Goal: Navigation & Orientation: Understand site structure

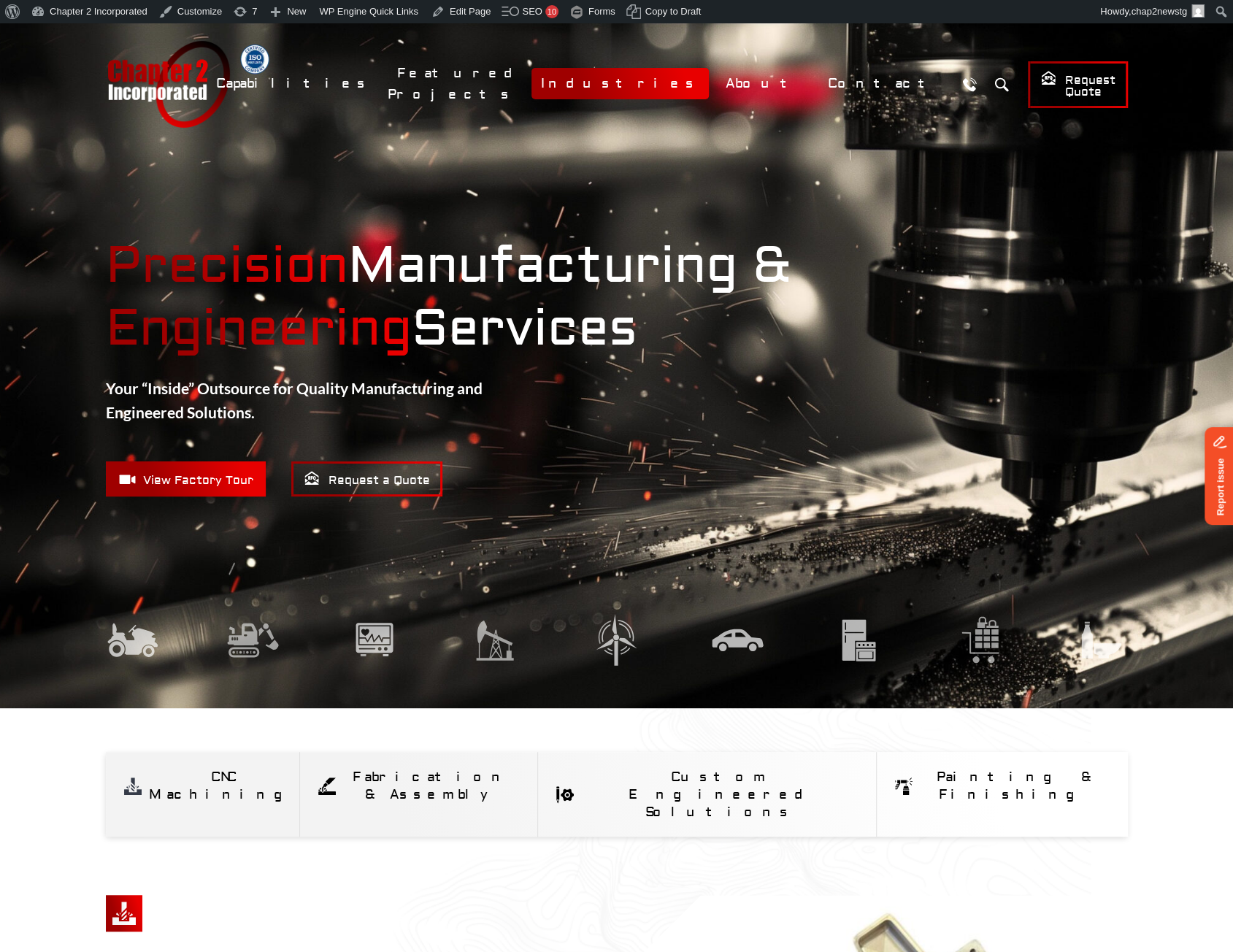
click at [702, 87] on link "Industries" at bounding box center [620, 84] width 178 height 32
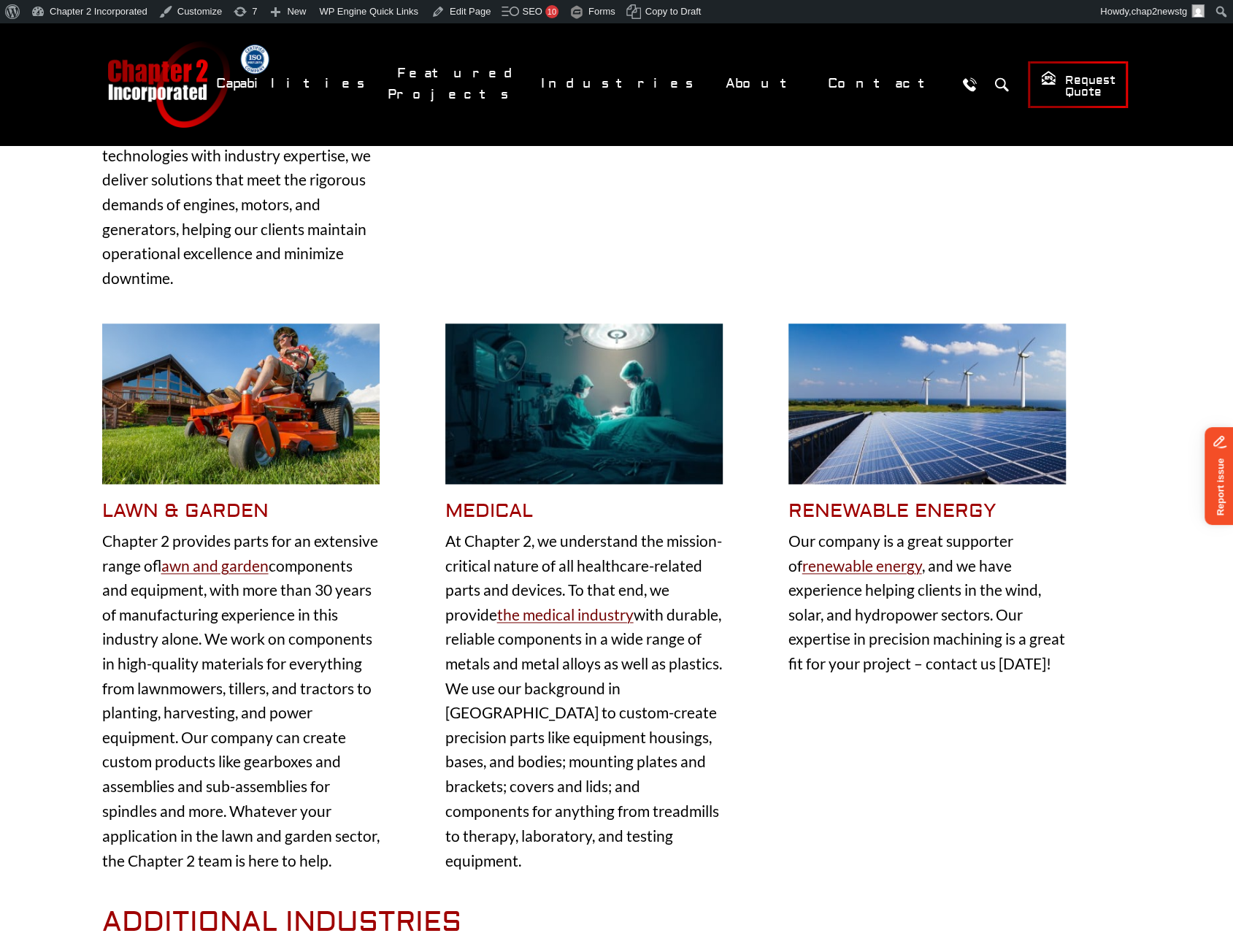
scroll to position [949, 0]
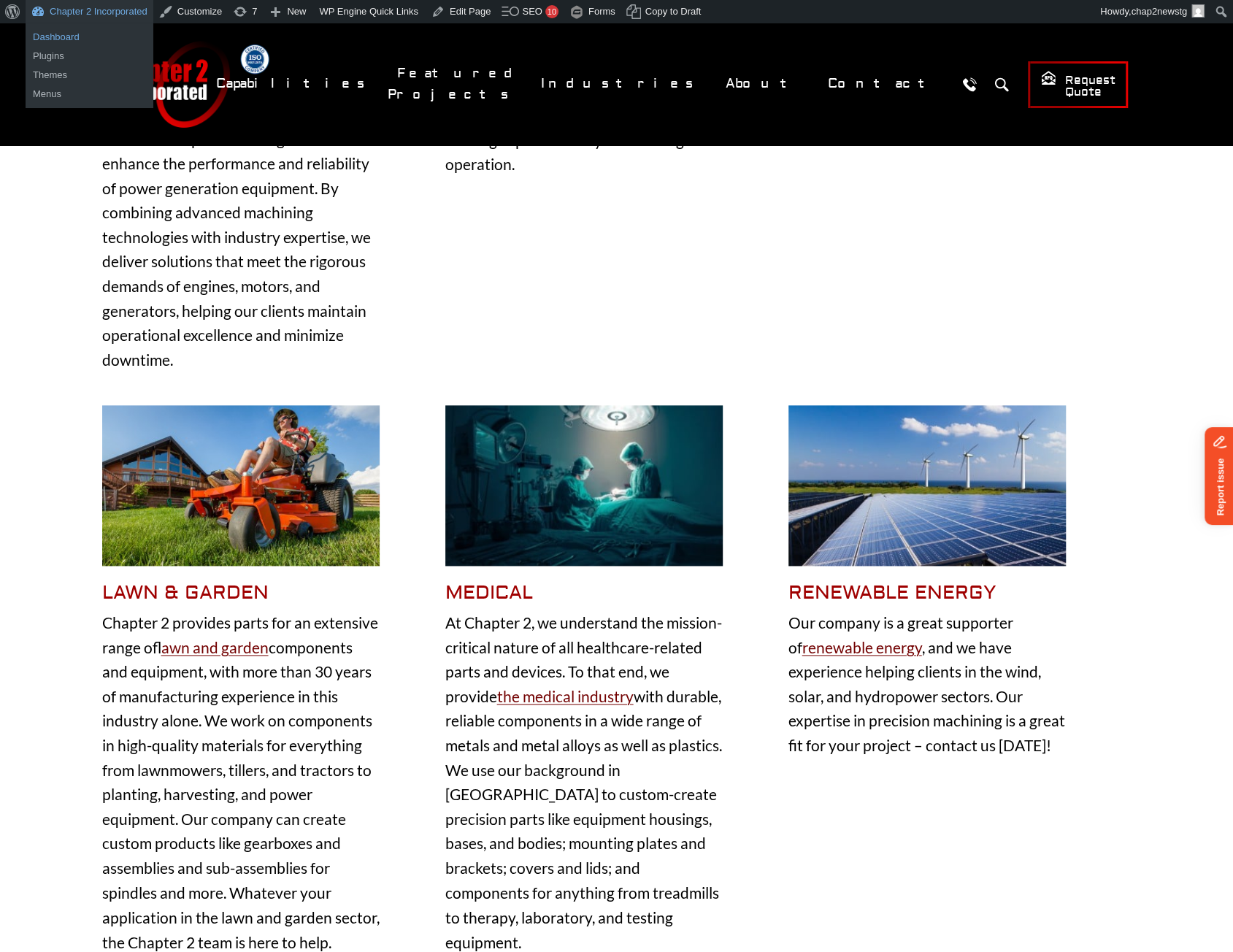
click at [76, 35] on link "Dashboard" at bounding box center [88, 37] width 127 height 19
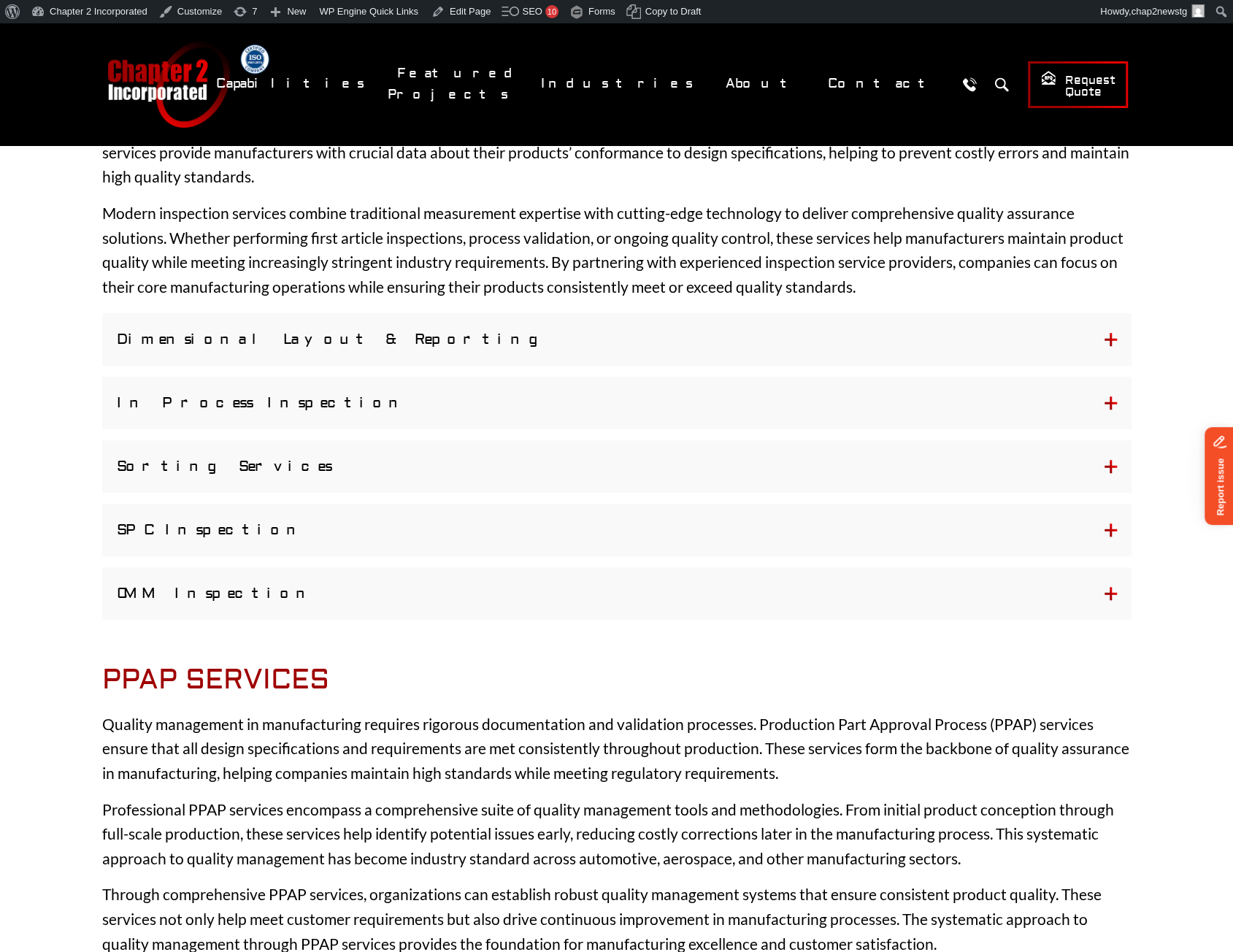
scroll to position [540, 0]
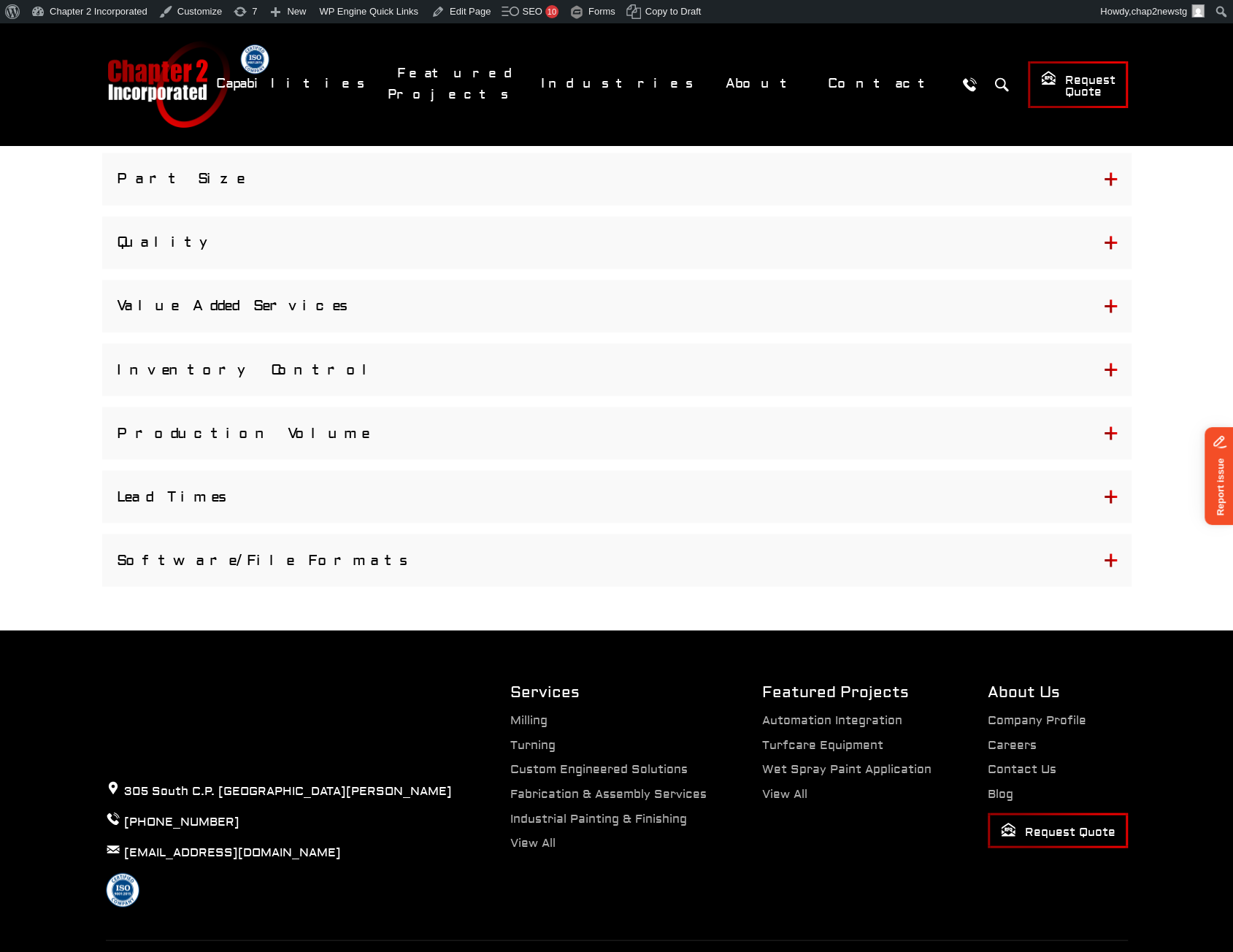
scroll to position [1533, 0]
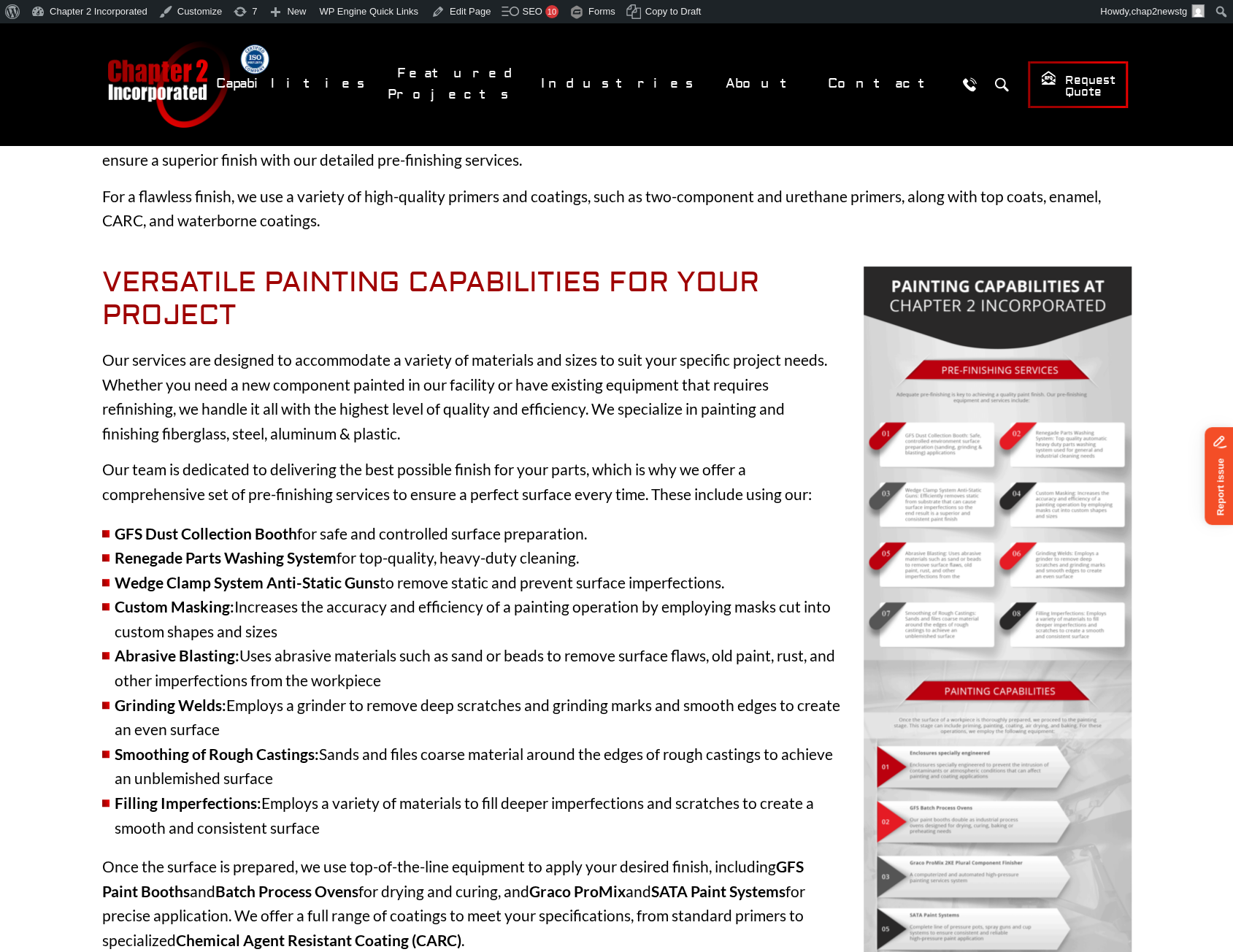
scroll to position [438, 0]
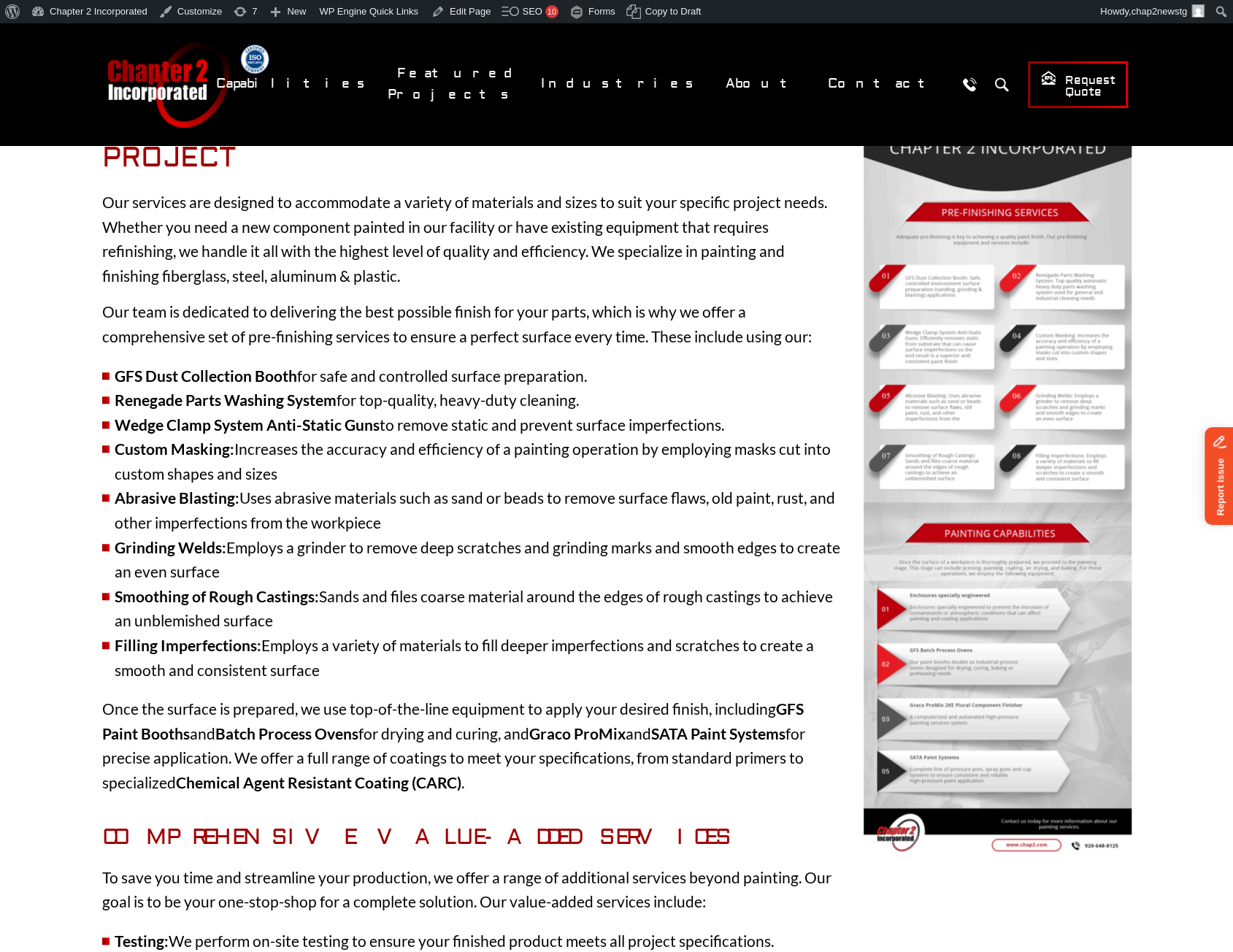
click at [986, 381] on li "GFS Dust Collection Booth for safe and controlled surface preparation." at bounding box center [617, 376] width 1029 height 25
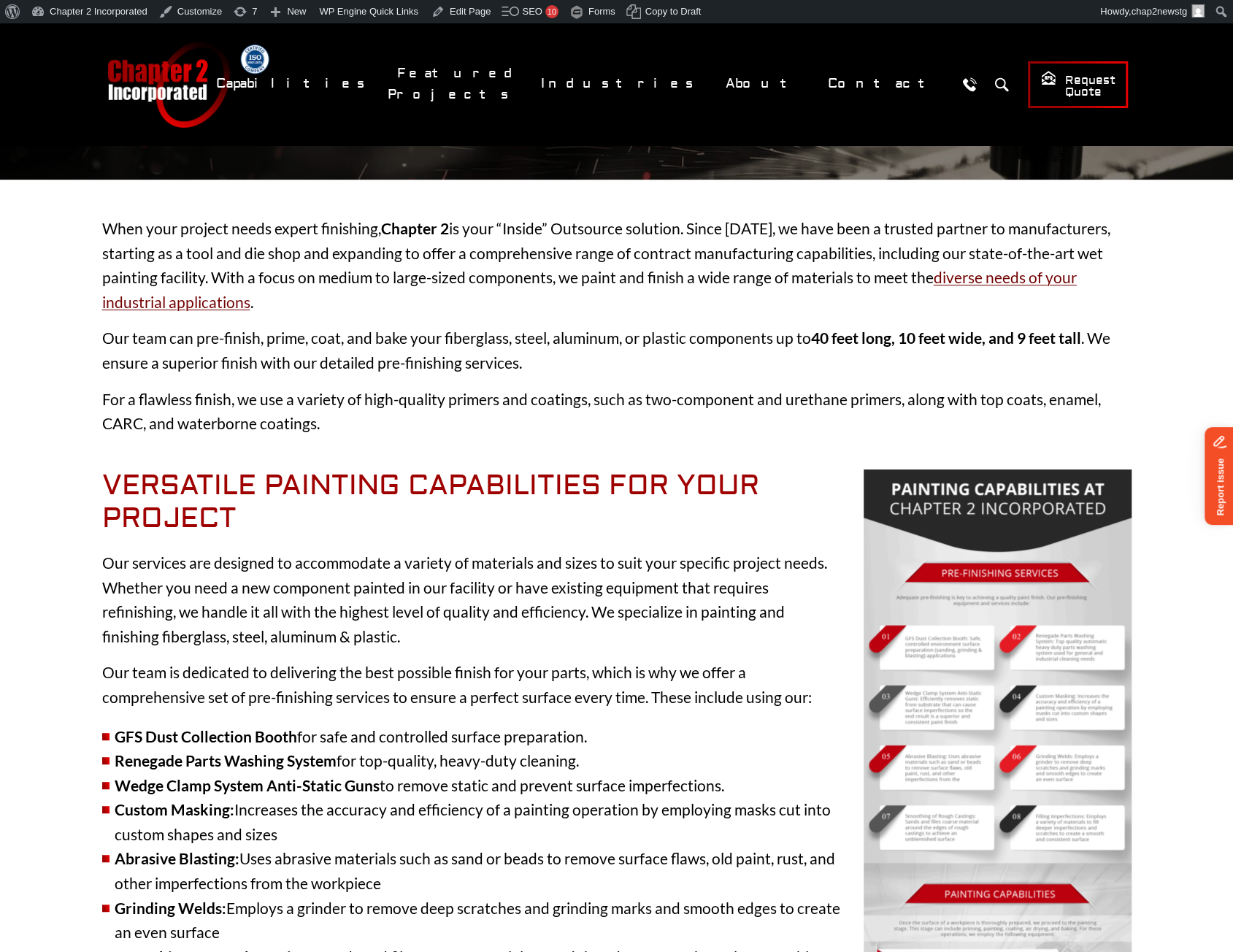
scroll to position [0, 0]
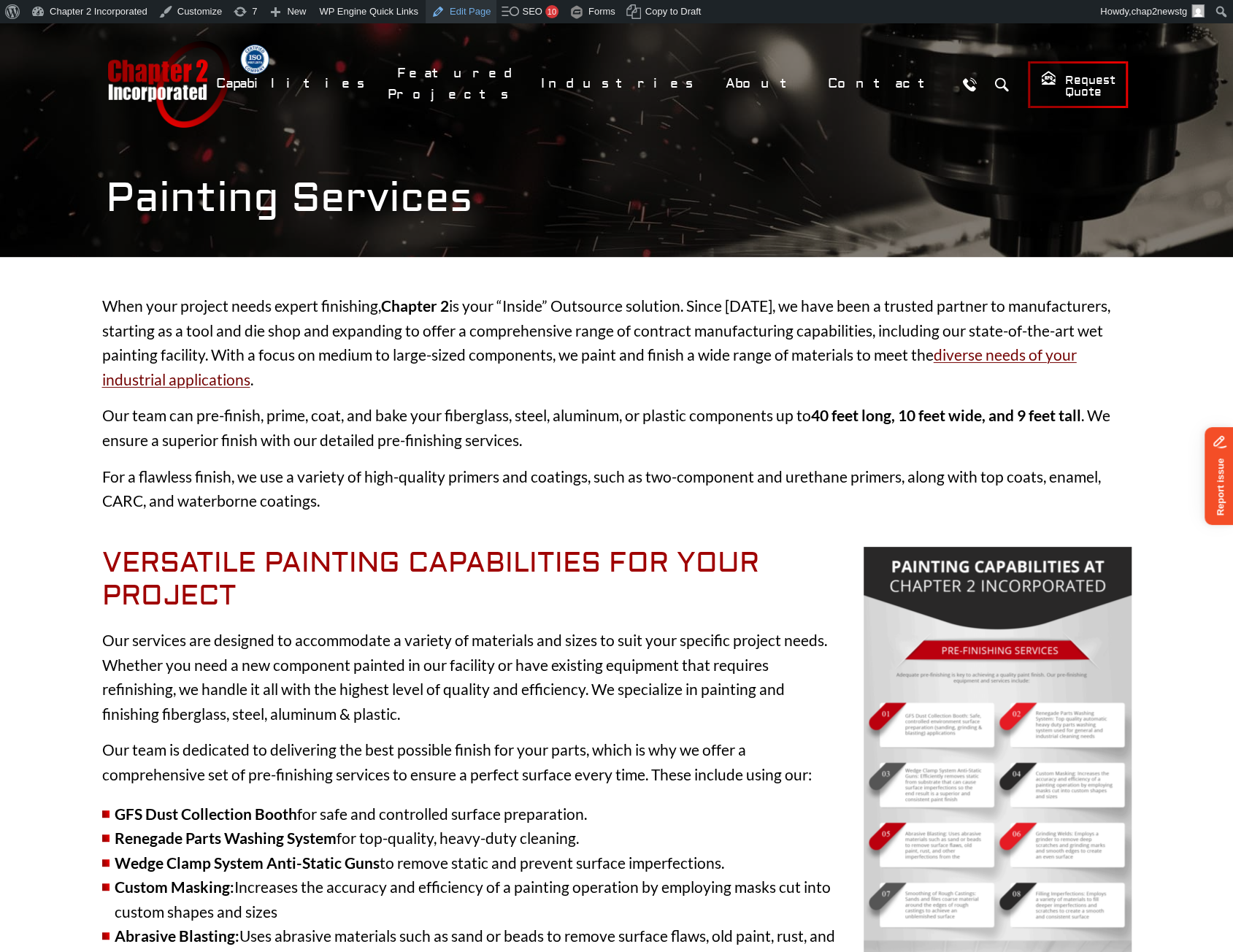
click at [465, 14] on link "Edit Page" at bounding box center [461, 11] width 71 height 23
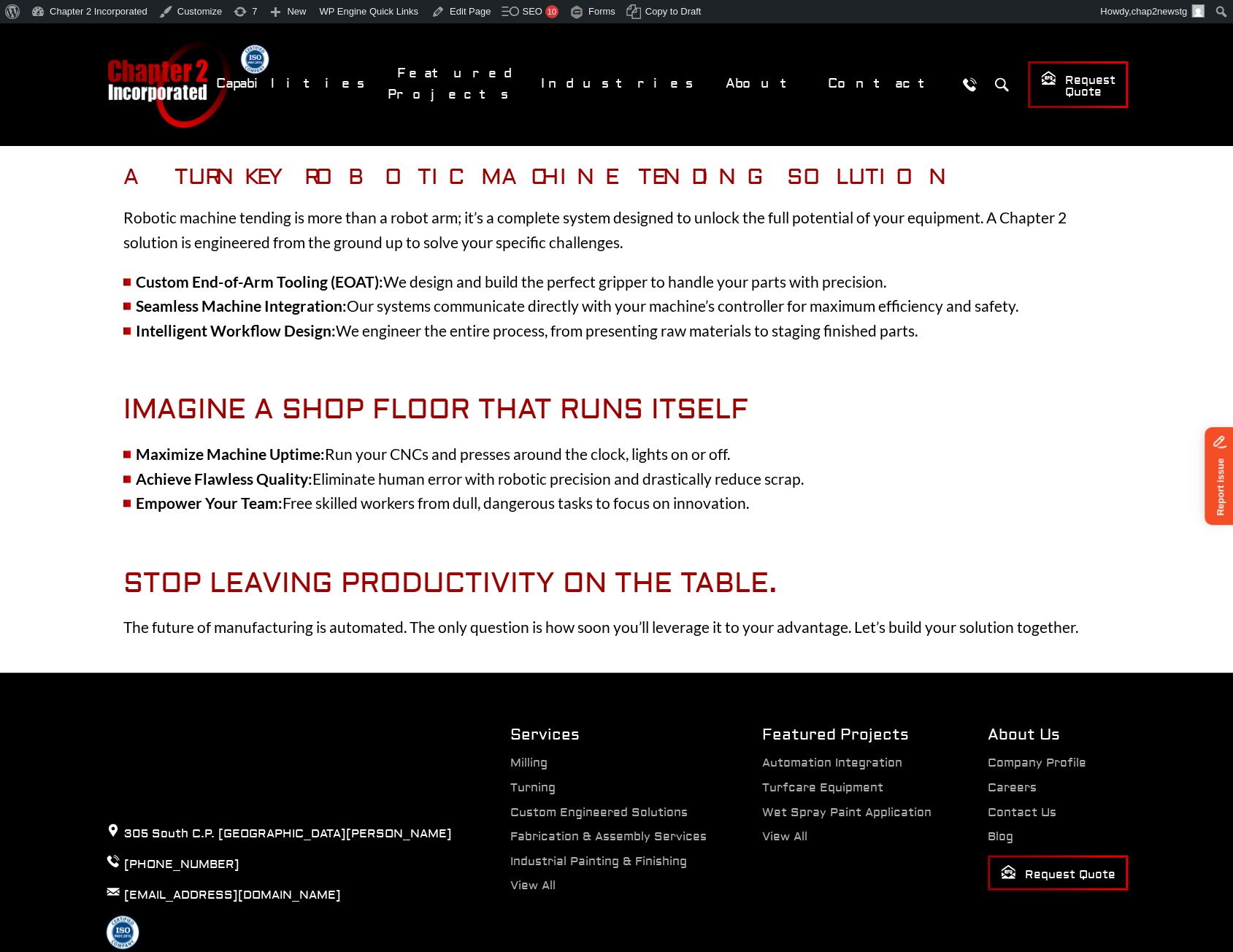
scroll to position [1392, 0]
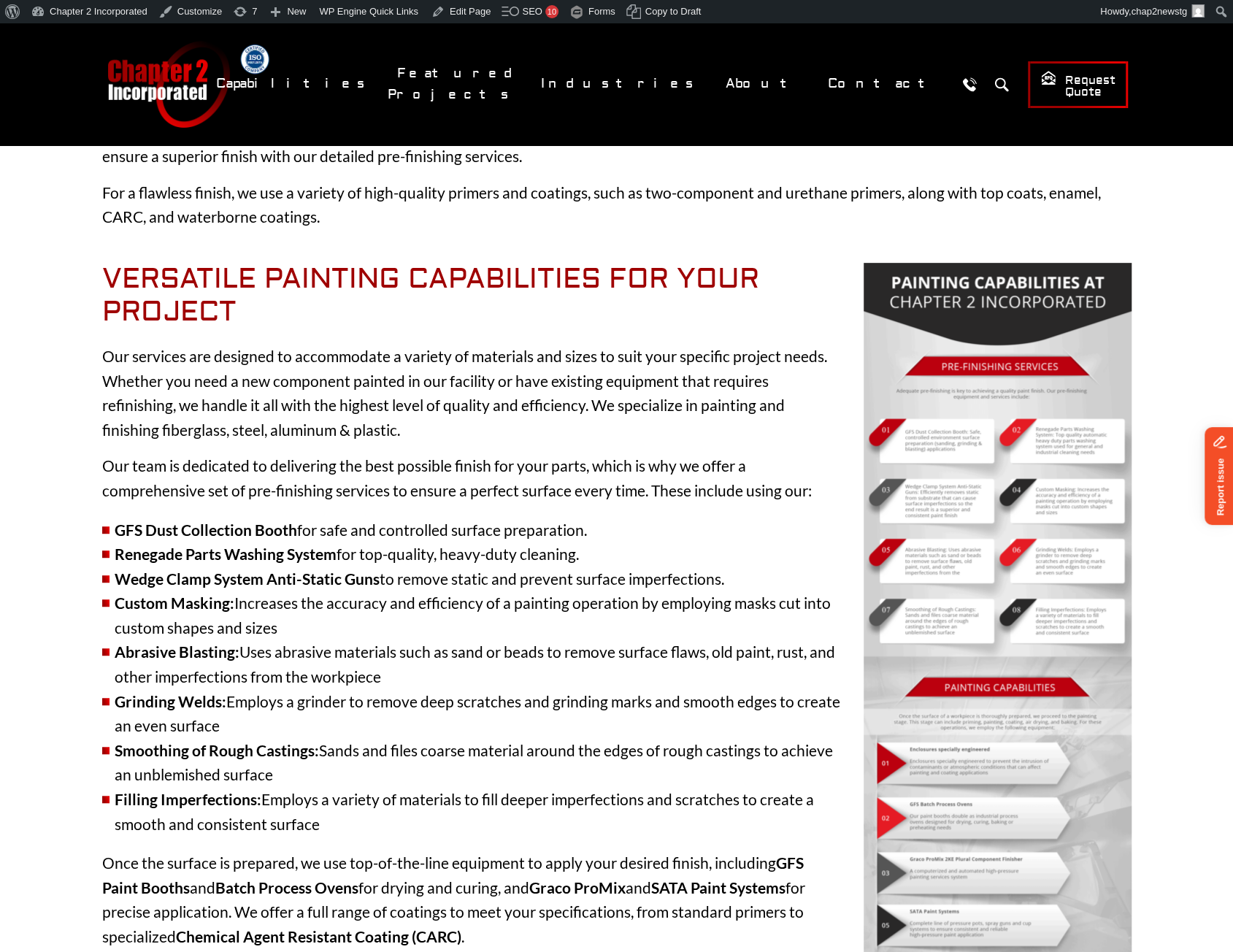
scroll to position [292, 0]
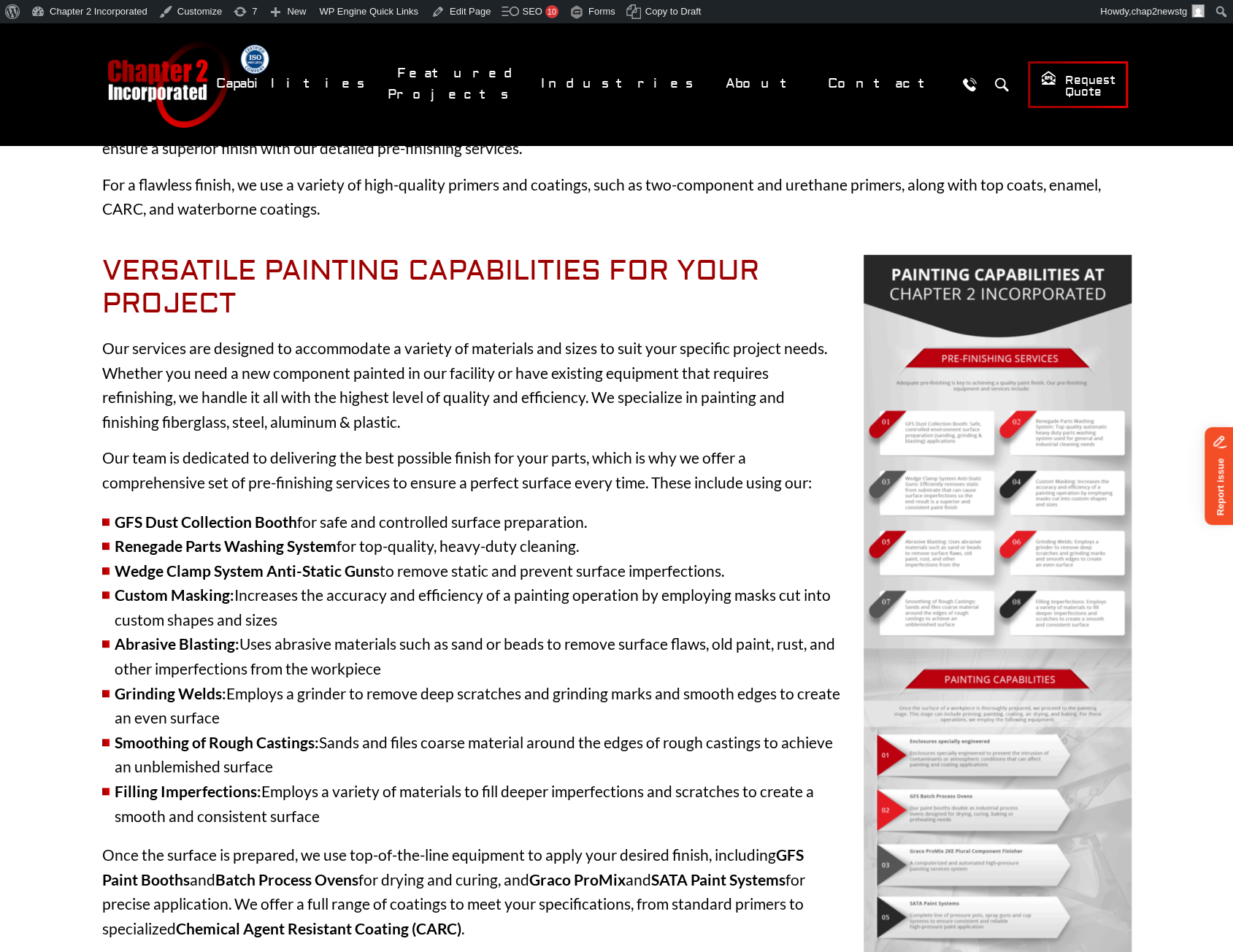
click at [1016, 556] on li "Renegade Parts Washing System for top-quality, heavy-duty cleaning." at bounding box center [617, 545] width 1029 height 25
click at [1006, 422] on img at bounding box center [998, 628] width 268 height 747
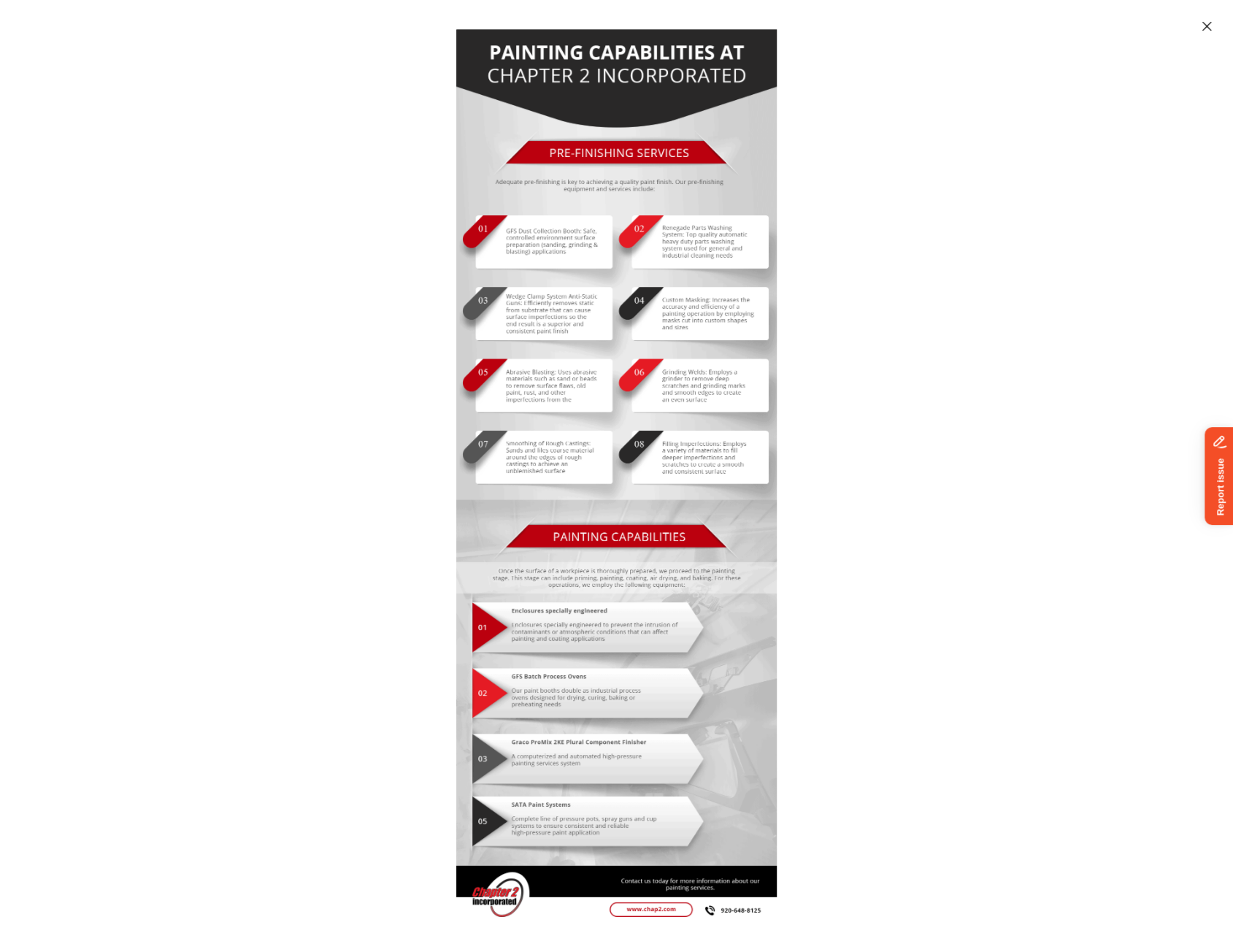
click at [597, 501] on img "Enlarged image" at bounding box center [616, 476] width 320 height 893
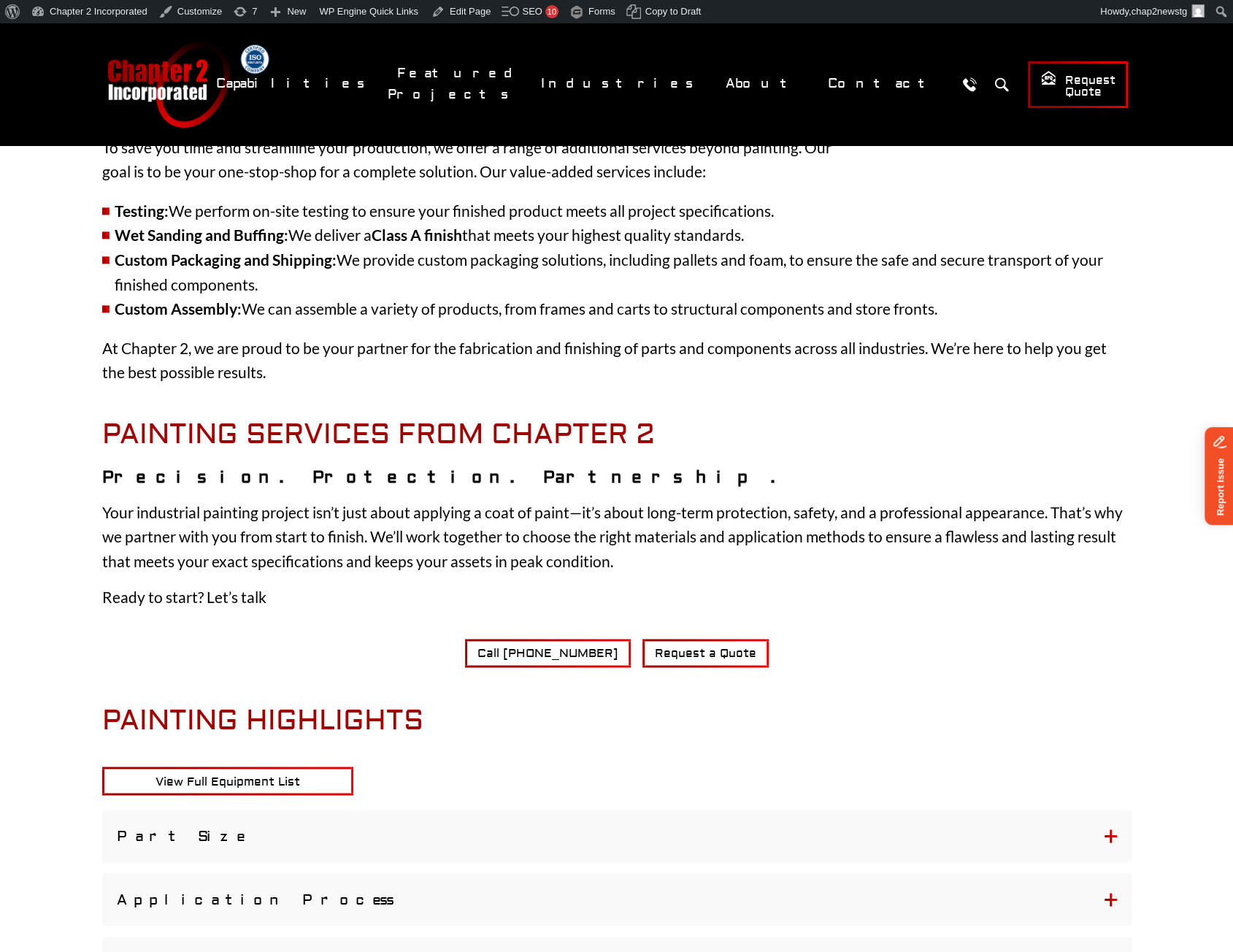
scroll to position [1460, 0]
